Goal: Find specific page/section: Find specific page/section

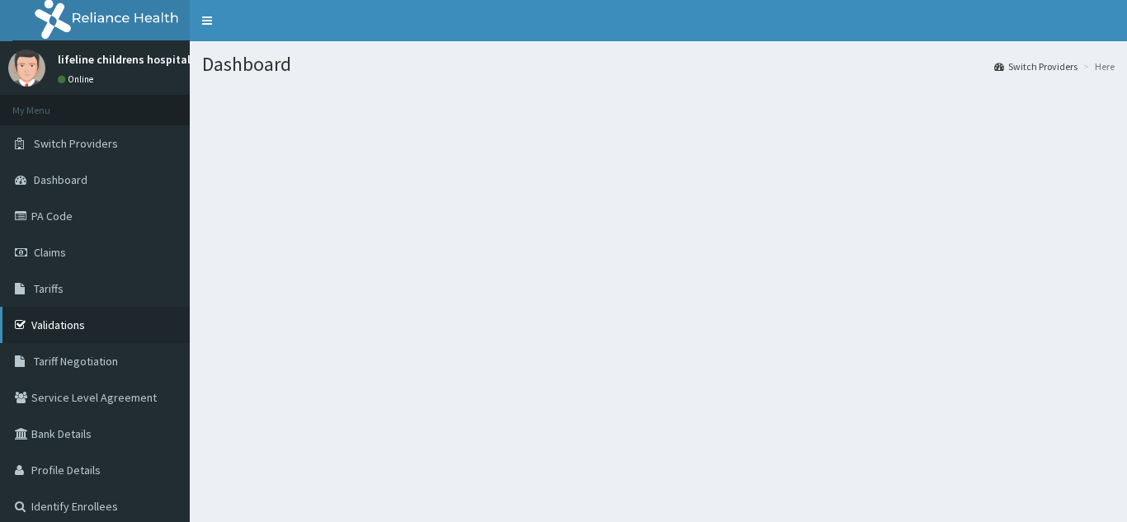
click at [87, 323] on link "Validations" at bounding box center [95, 325] width 190 height 36
click at [90, 149] on span "Switch Providers" at bounding box center [76, 143] width 84 height 15
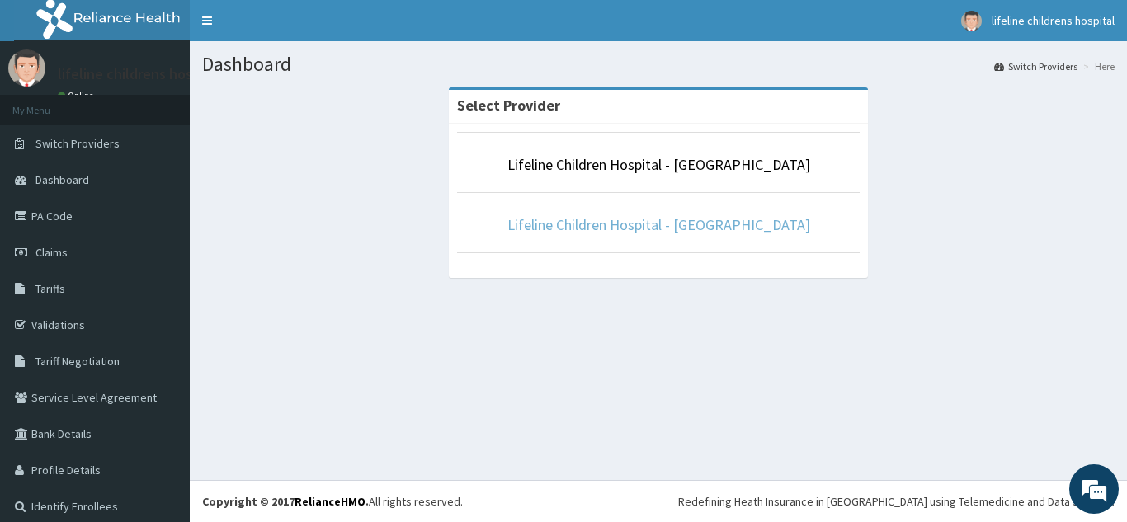
click at [696, 226] on link "Lifeline Children Hospital - [GEOGRAPHIC_DATA]" at bounding box center [658, 224] width 303 height 19
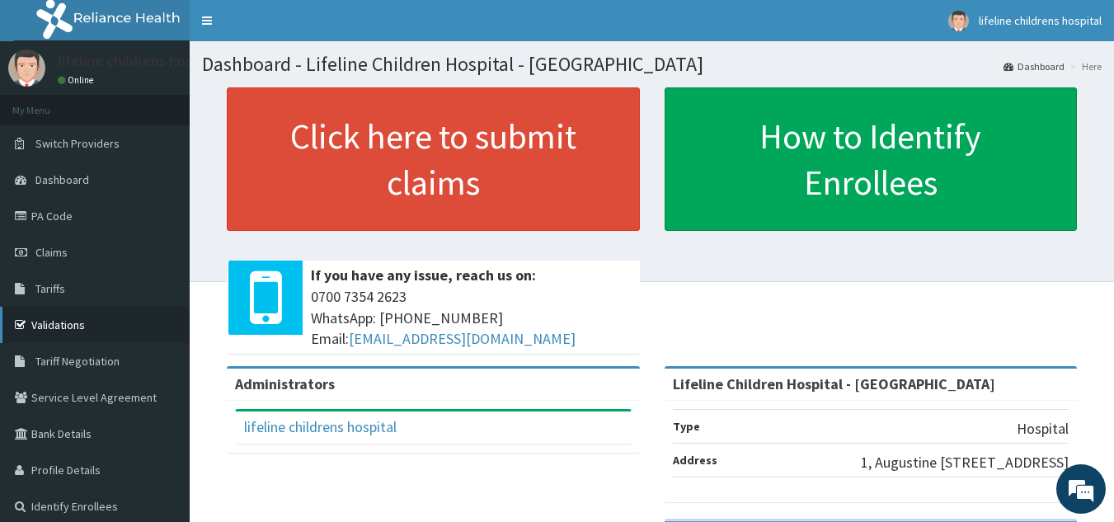
click at [82, 320] on link "Validations" at bounding box center [95, 325] width 190 height 36
